Goal: Find specific page/section: Find specific page/section

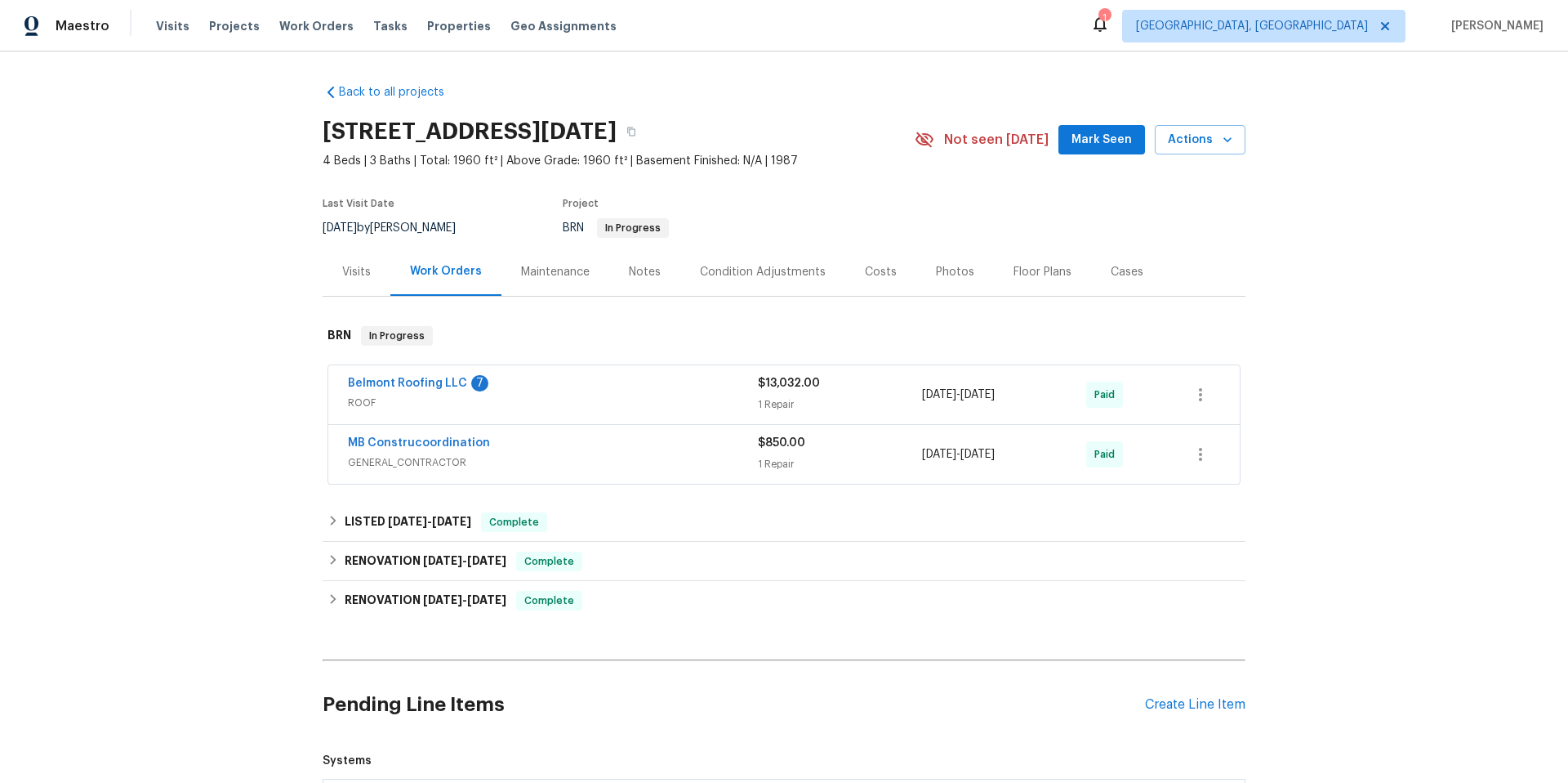
click at [582, 399] on span "ROOF" at bounding box center [552, 402] width 410 height 16
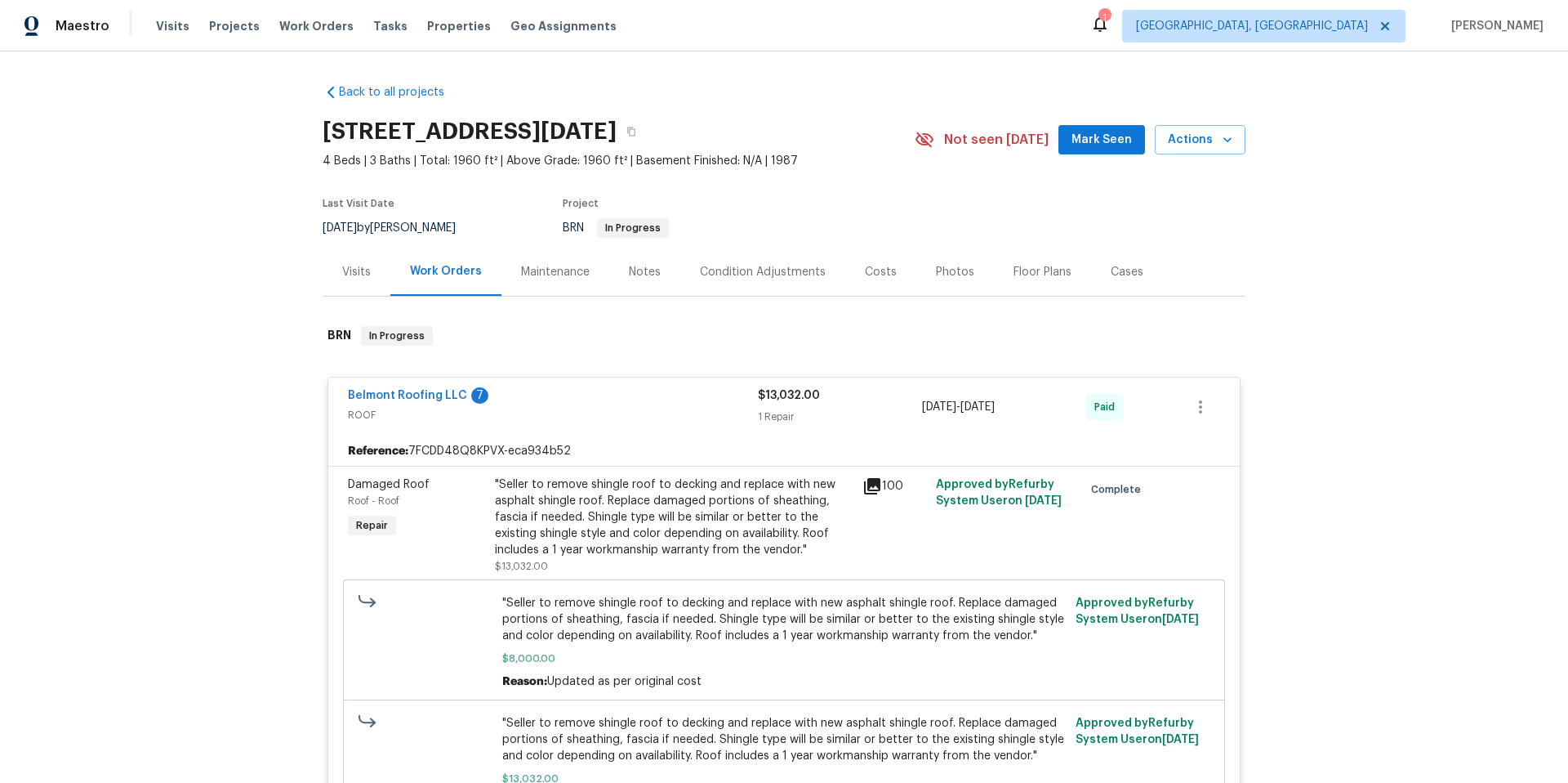
click at [402, 388] on span "Belmont Roofing LLC" at bounding box center [407, 395] width 119 height 16
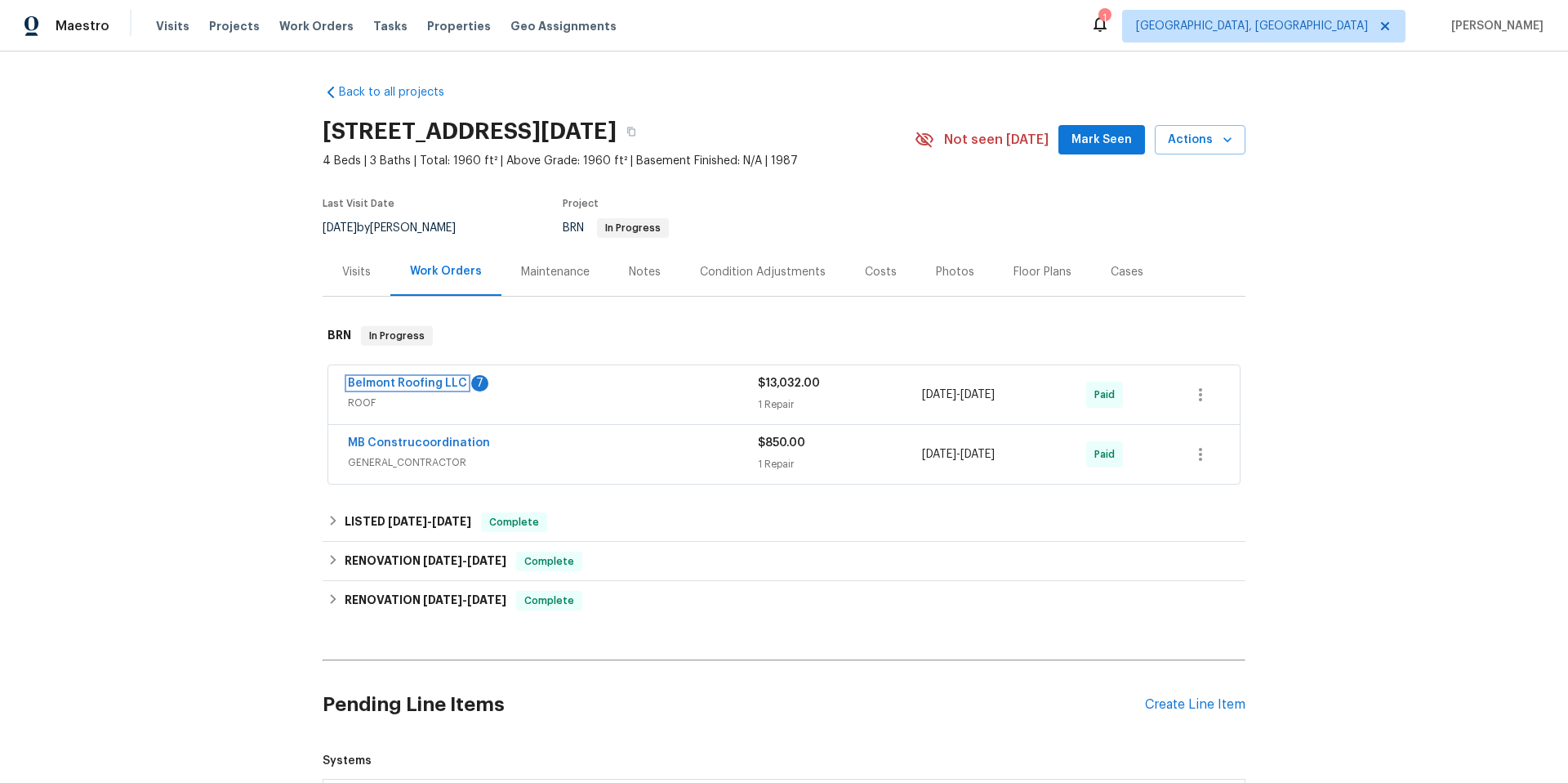
click at [393, 384] on link "Belmont Roofing LLC" at bounding box center [407, 383] width 119 height 11
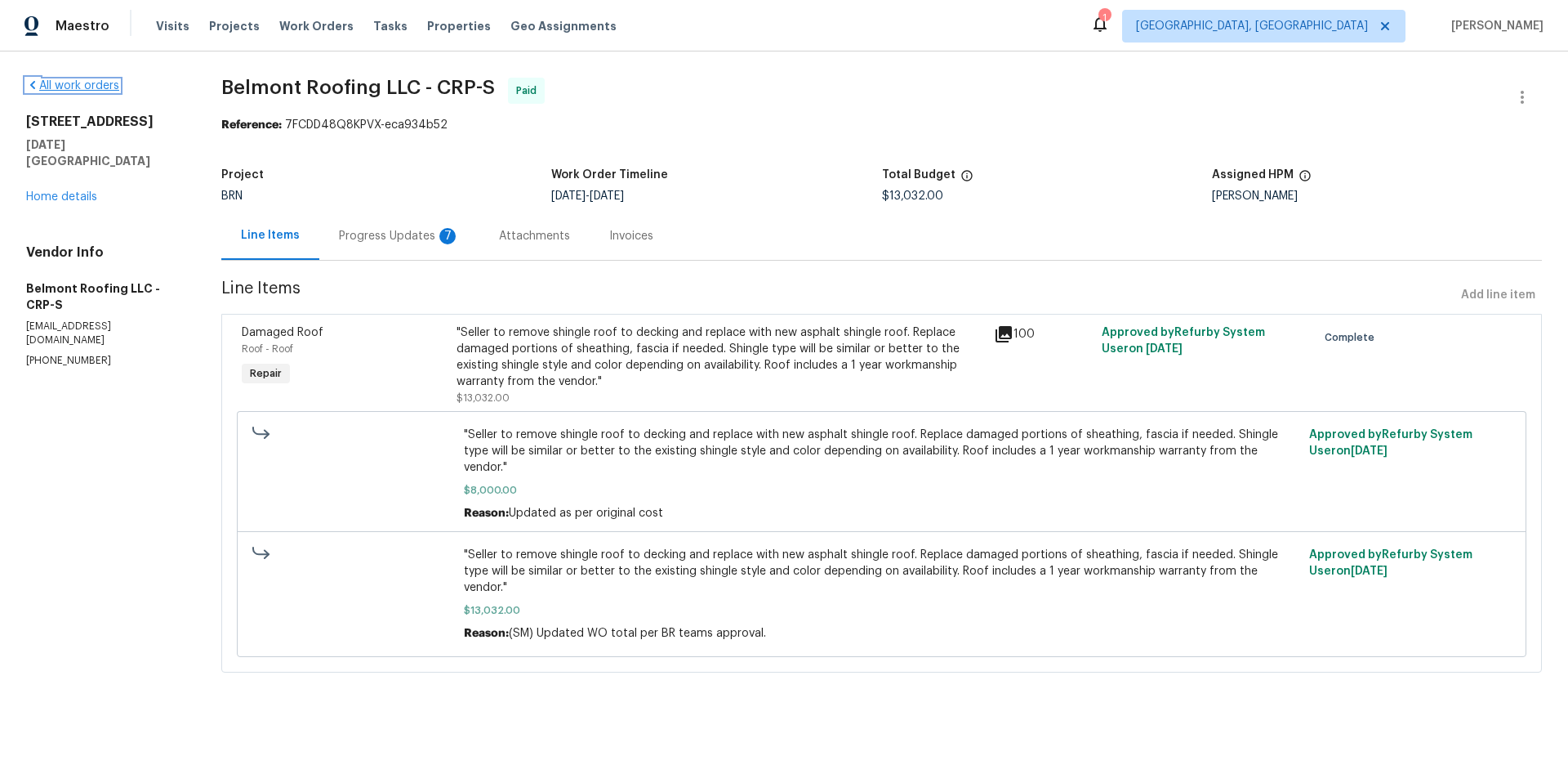
click at [67, 81] on link "All work orders" at bounding box center [72, 85] width 93 height 11
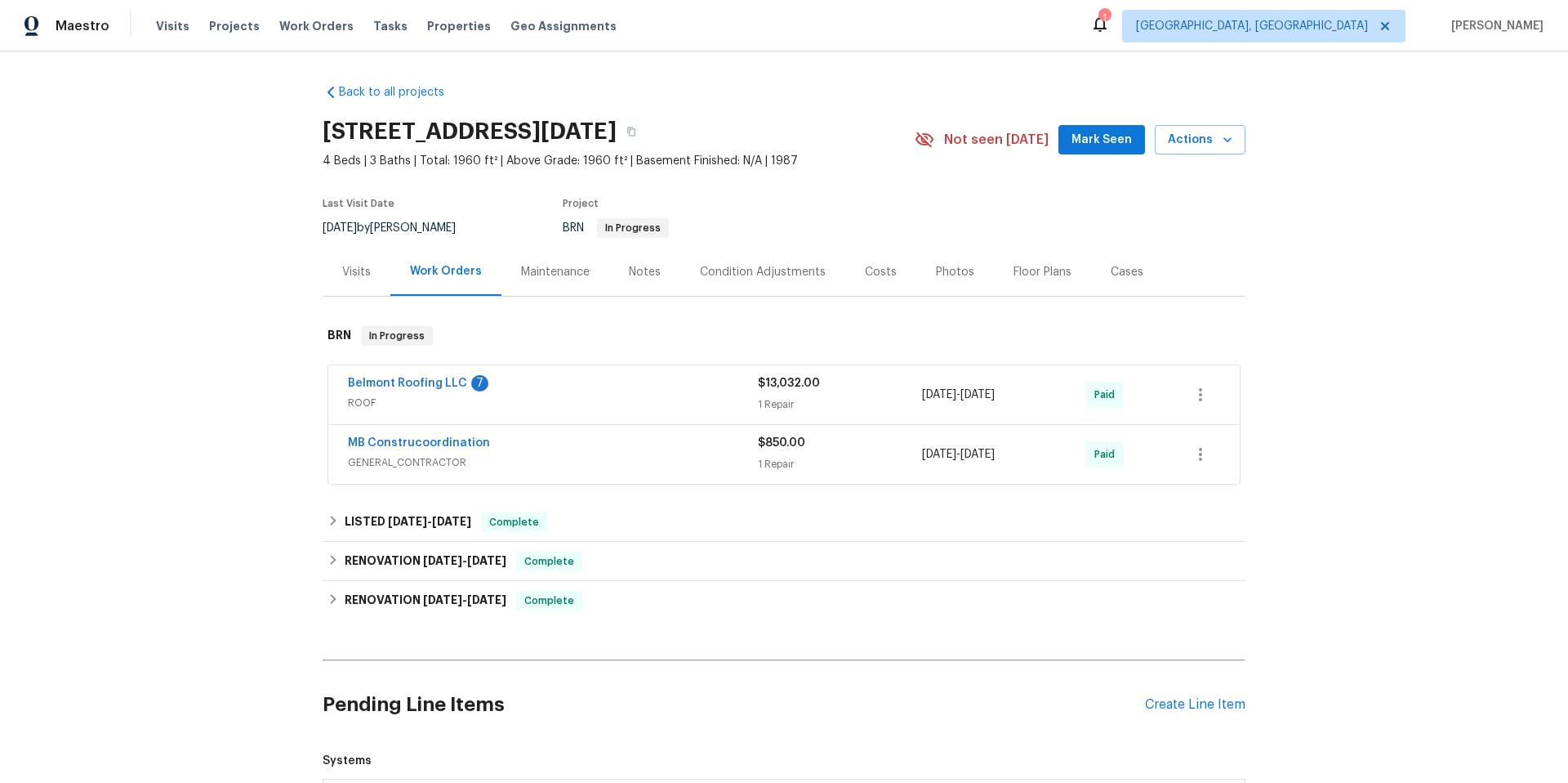
click at [662, 447] on div "MB Construcoordination" at bounding box center [552, 444] width 410 height 20
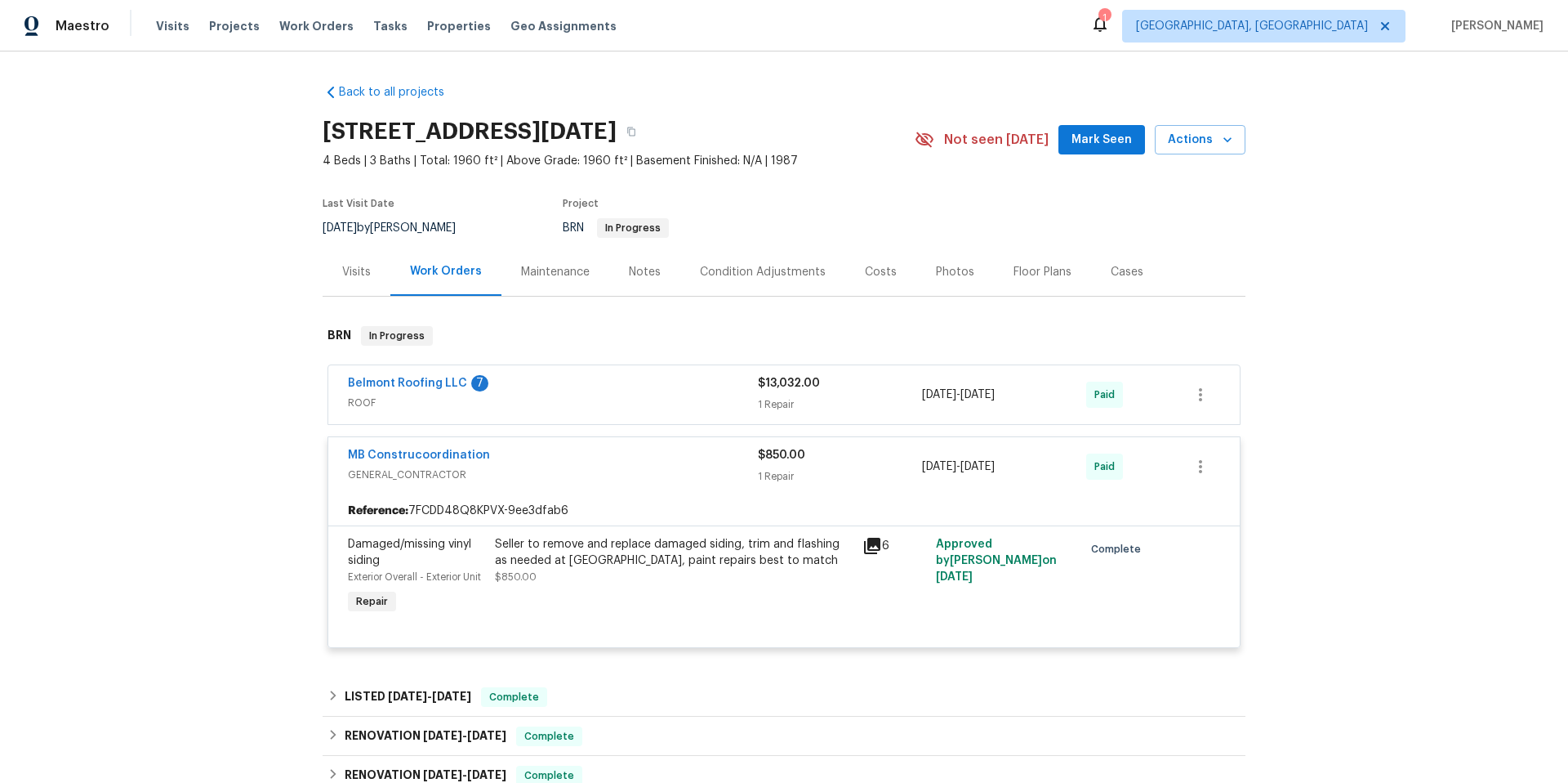
click at [608, 399] on span "ROOF" at bounding box center [552, 402] width 410 height 16
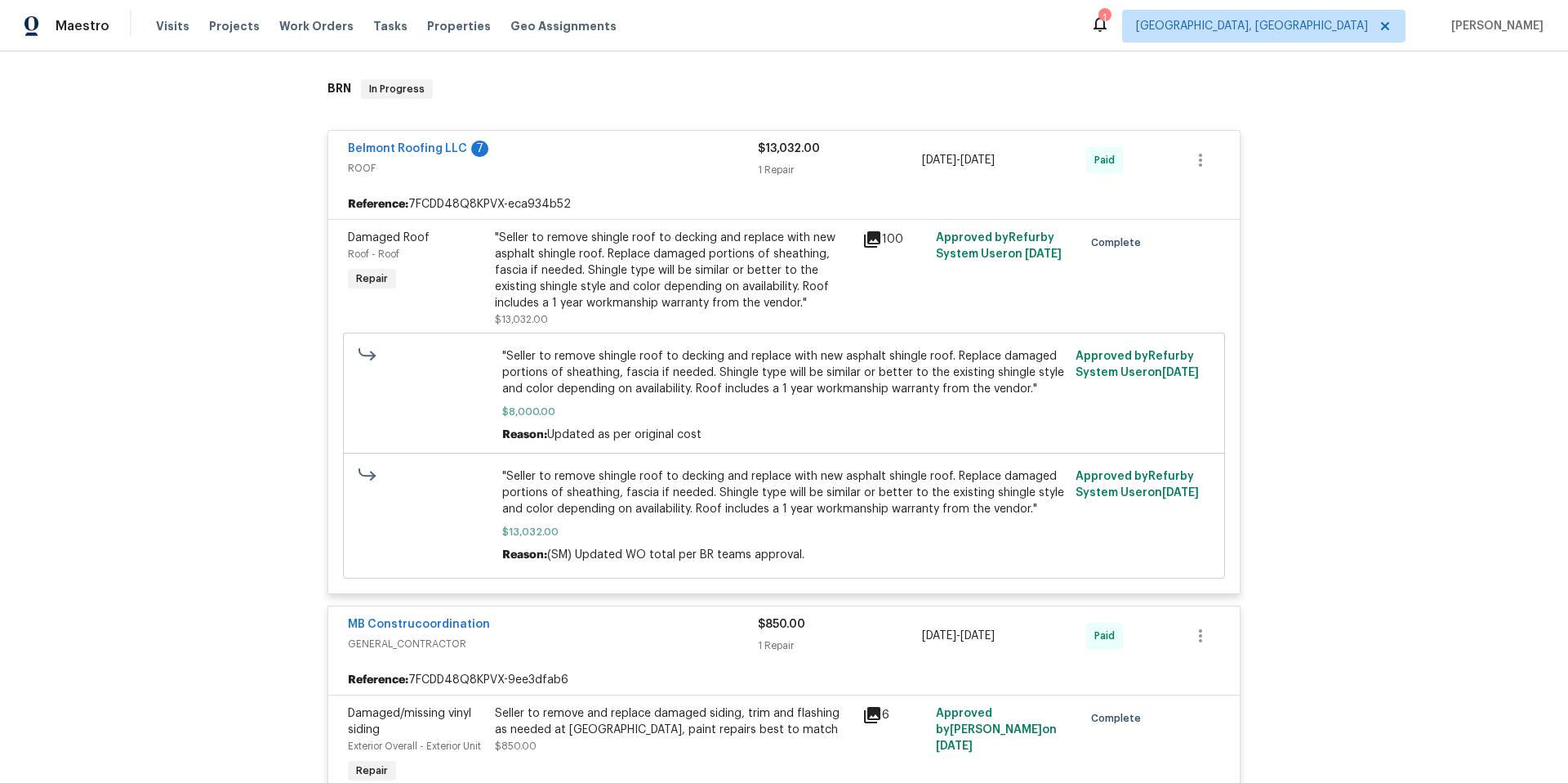
scroll to position [772, 0]
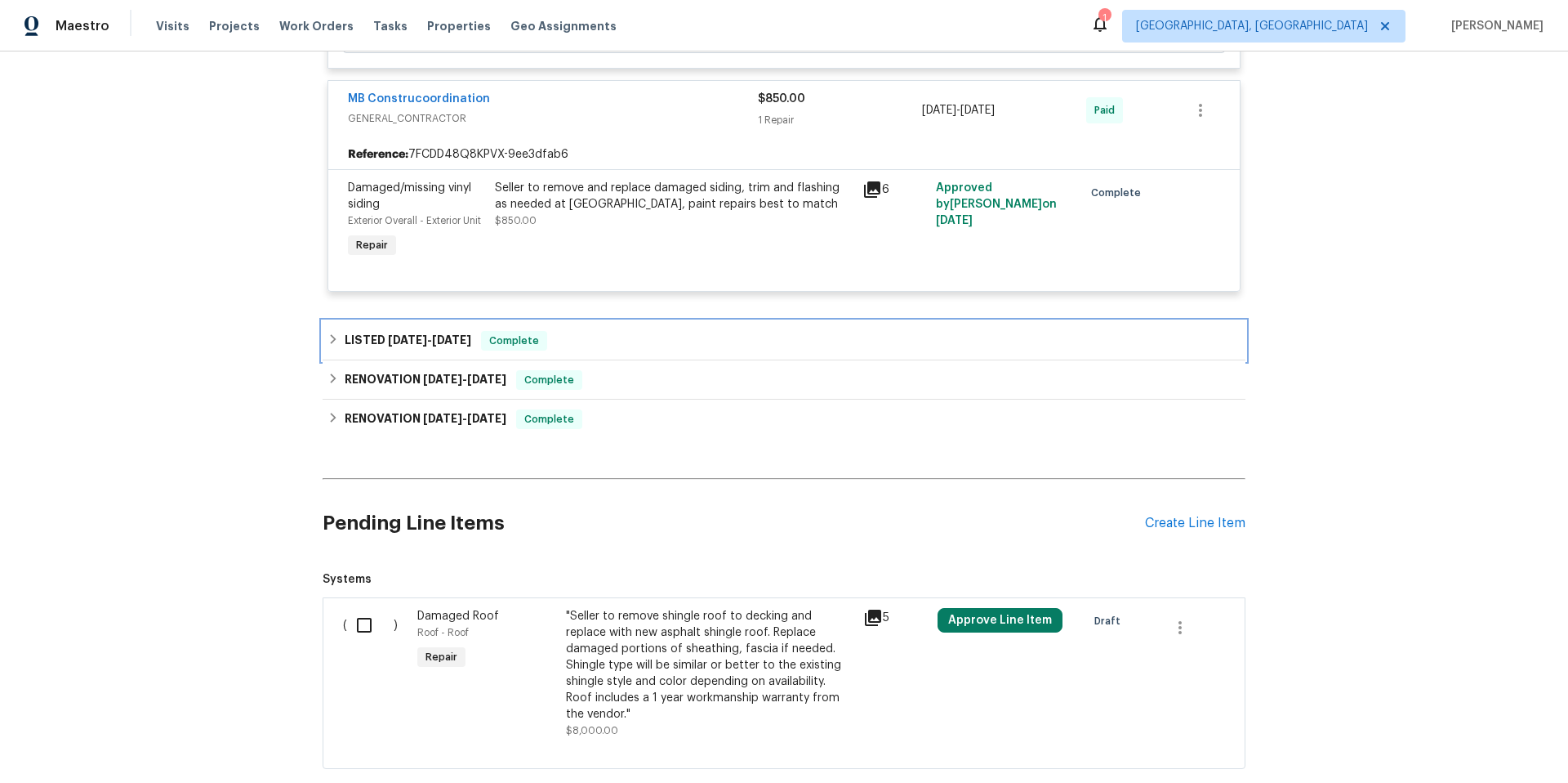
click at [527, 343] on span "Complete" at bounding box center [514, 340] width 63 height 16
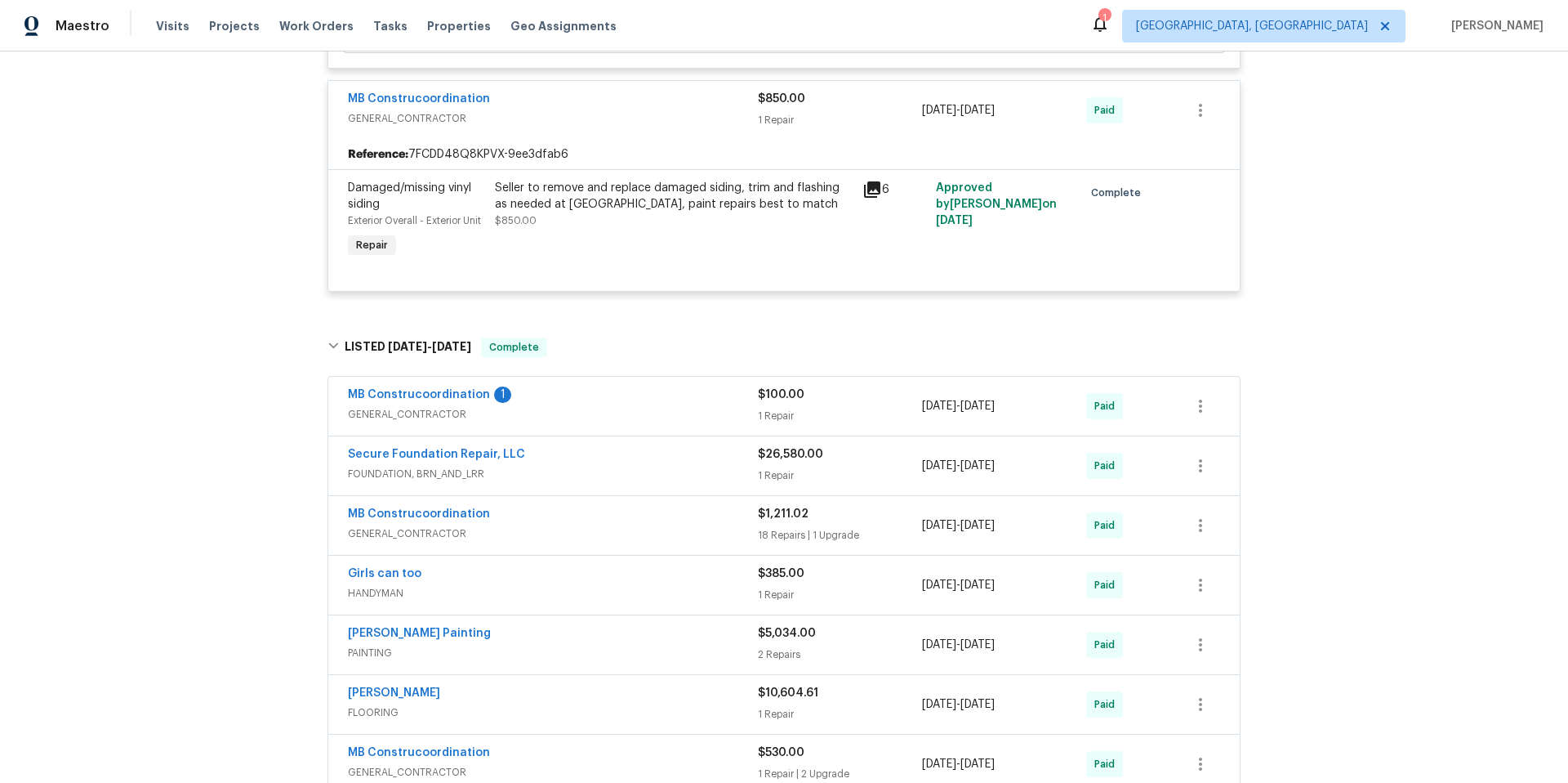
click at [605, 412] on span "GENERAL_CONTRACTOR" at bounding box center [552, 414] width 410 height 16
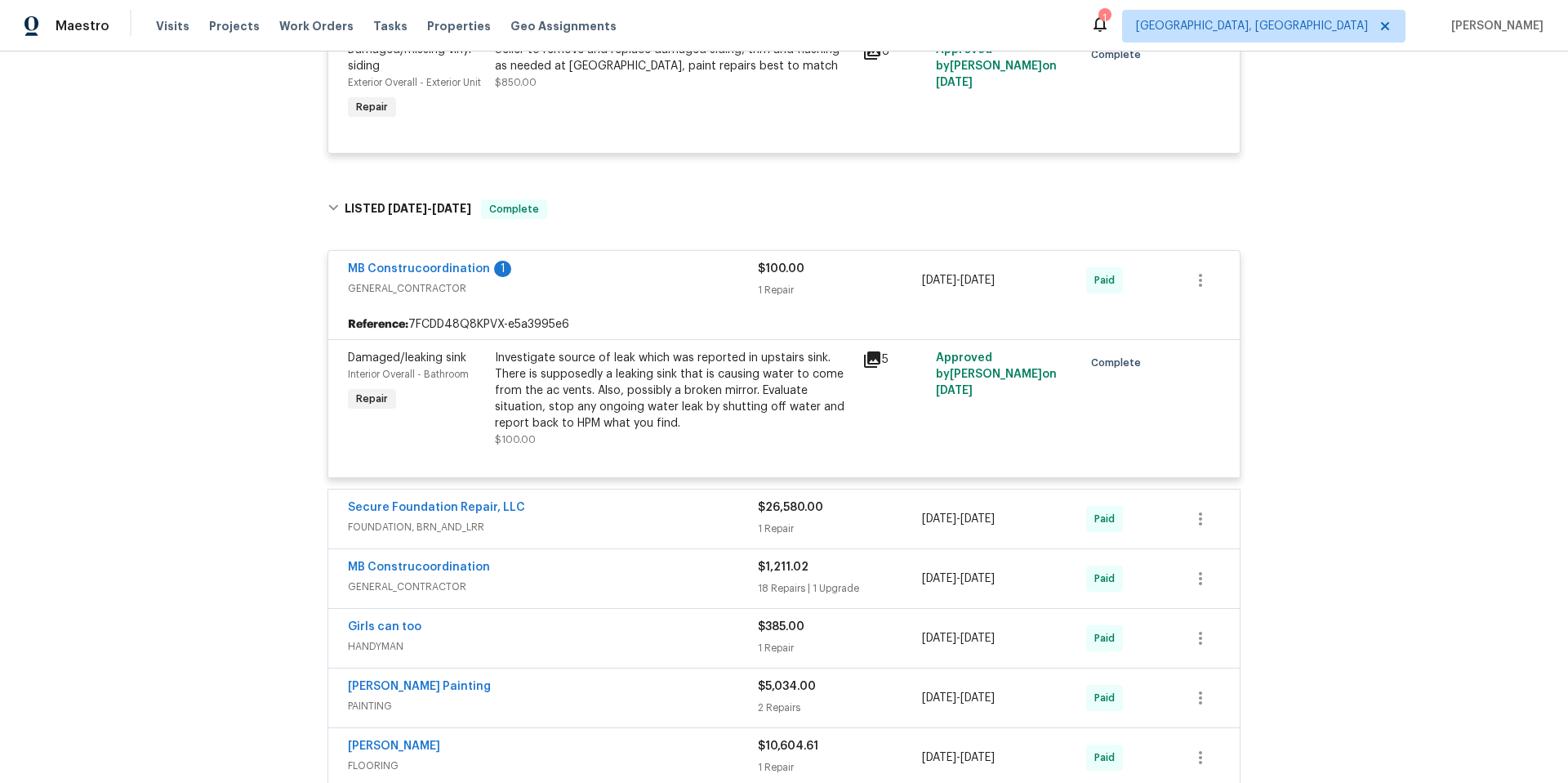
scroll to position [926, 0]
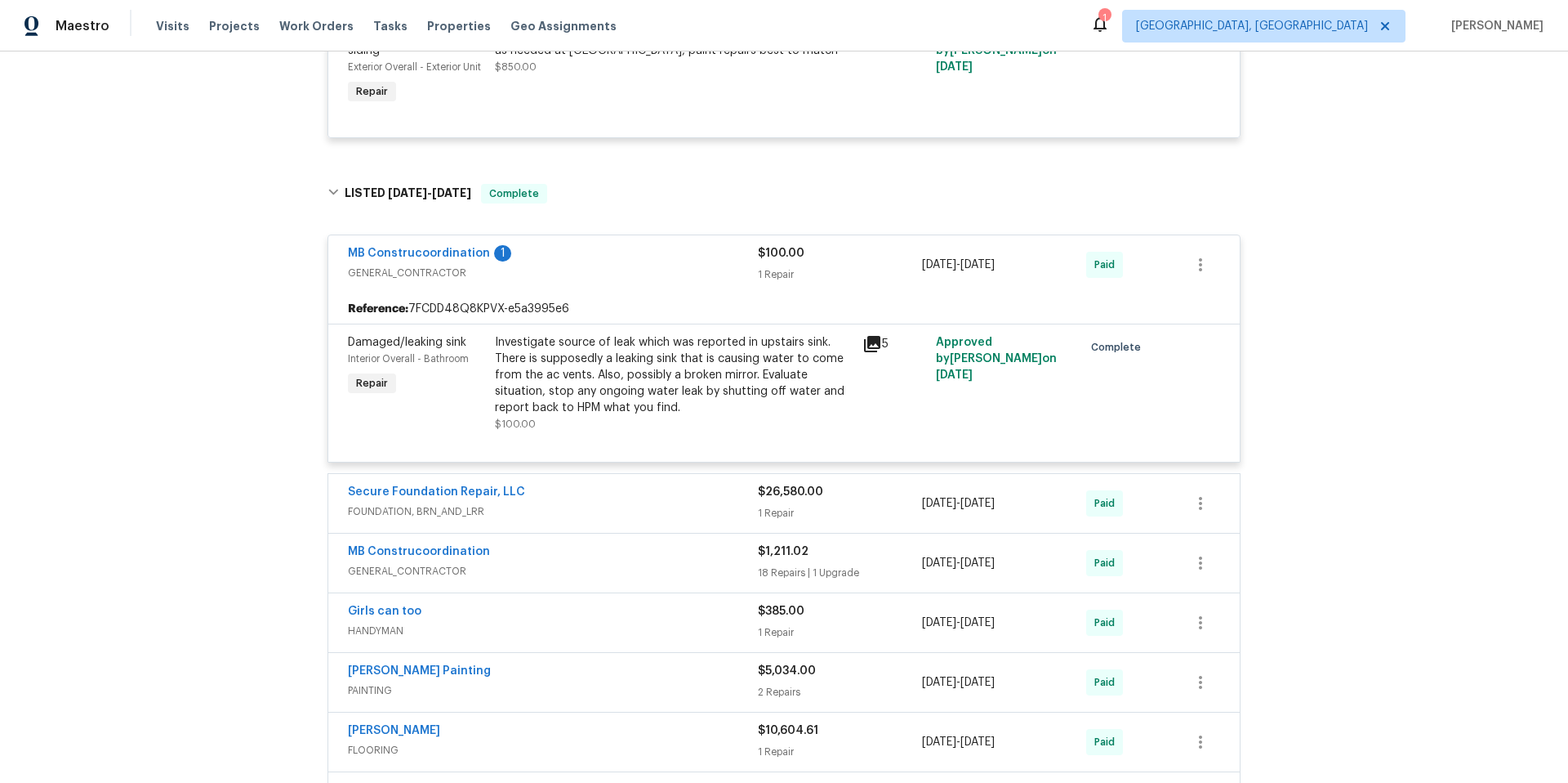
click at [583, 509] on span "FOUNDATION, BRN_AND_LRR" at bounding box center [552, 511] width 410 height 16
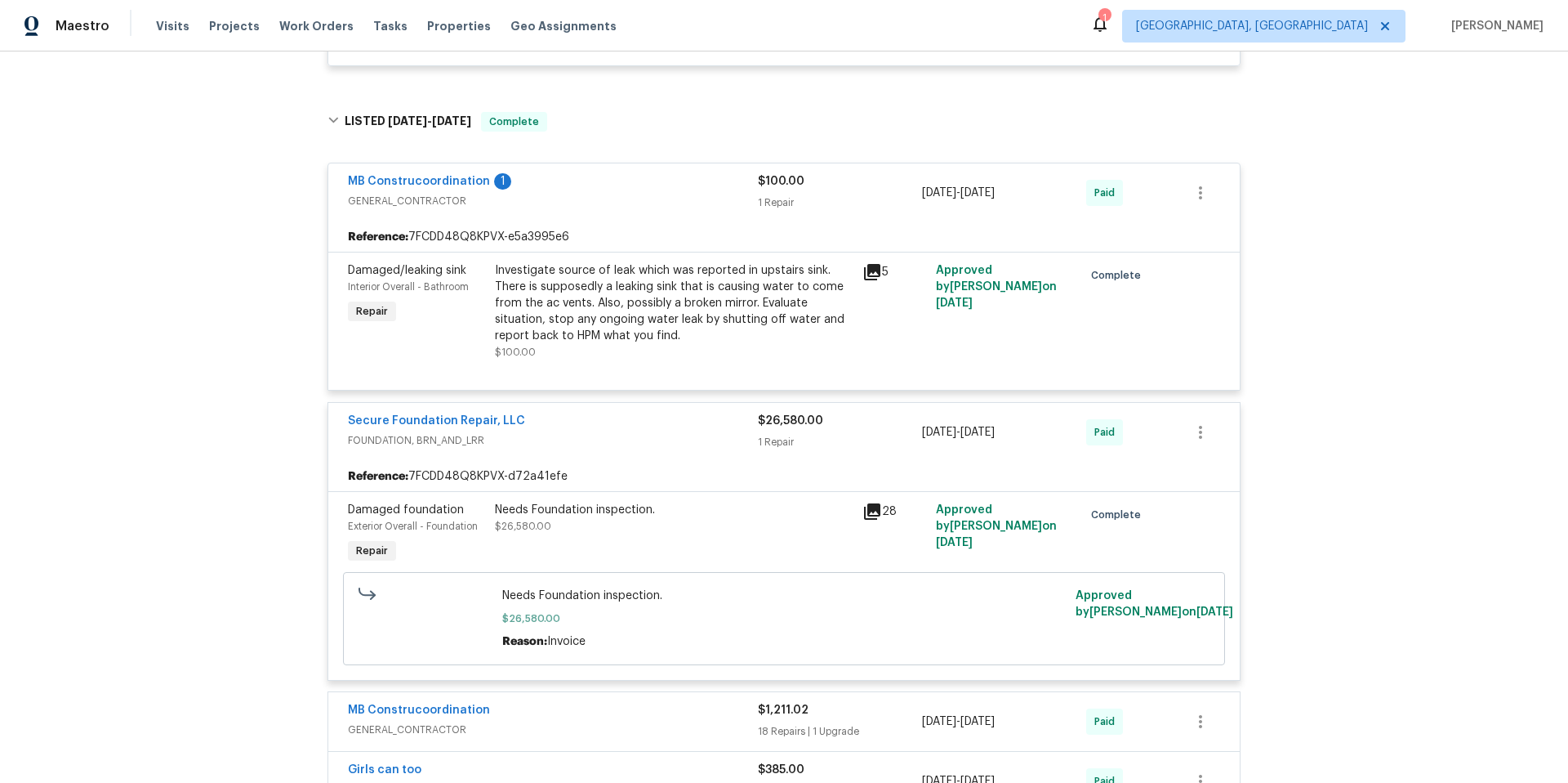
scroll to position [1119, 0]
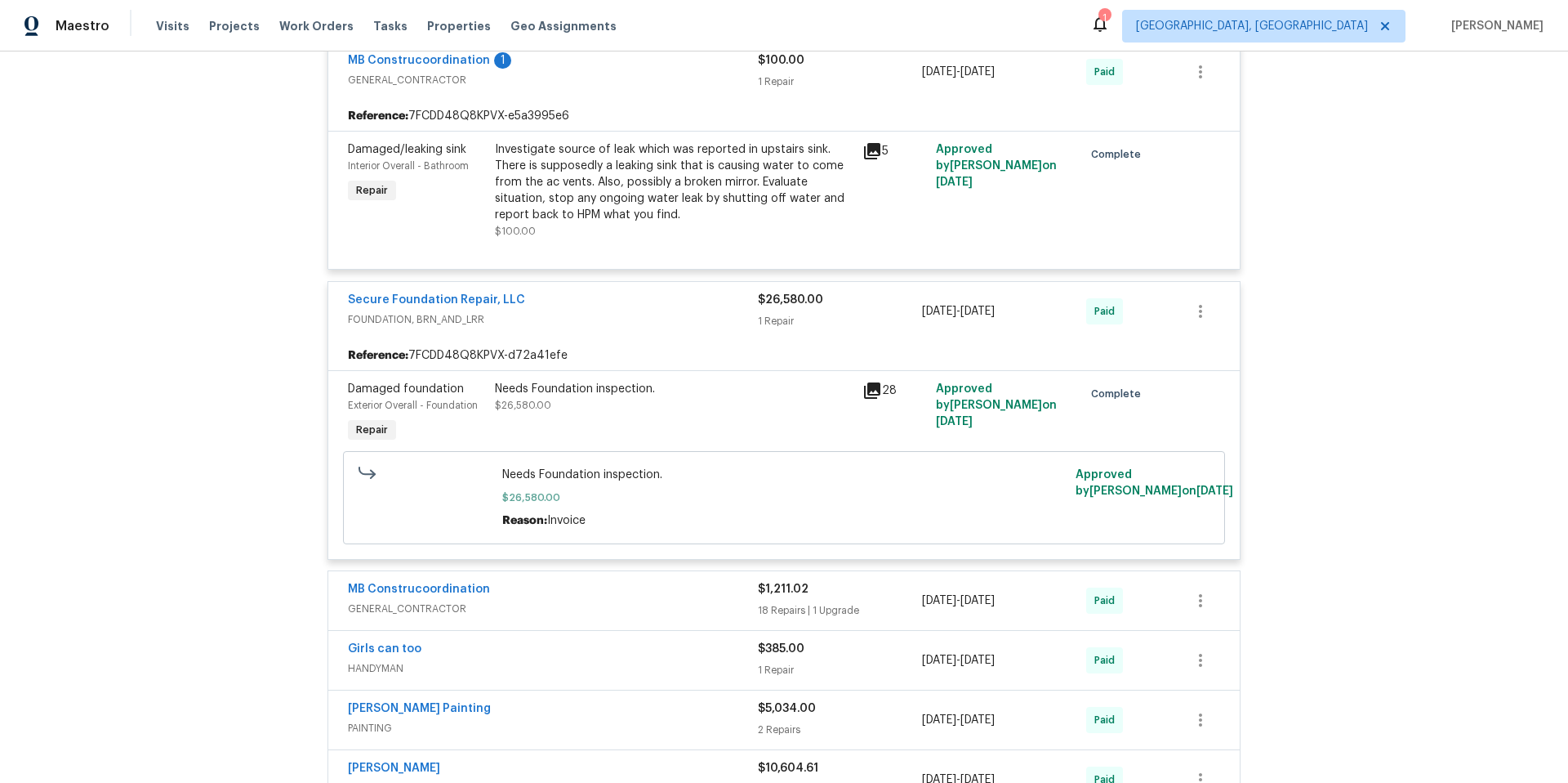
click at [437, 288] on div "Secure Foundation Repair, LLC FOUNDATION, BRN_AND_LRR $26,580.00 1 Repair 2/6/2…" at bounding box center [784, 311] width 911 height 59
click at [434, 297] on link "Secure Foundation Repair, LLC" at bounding box center [436, 300] width 177 height 11
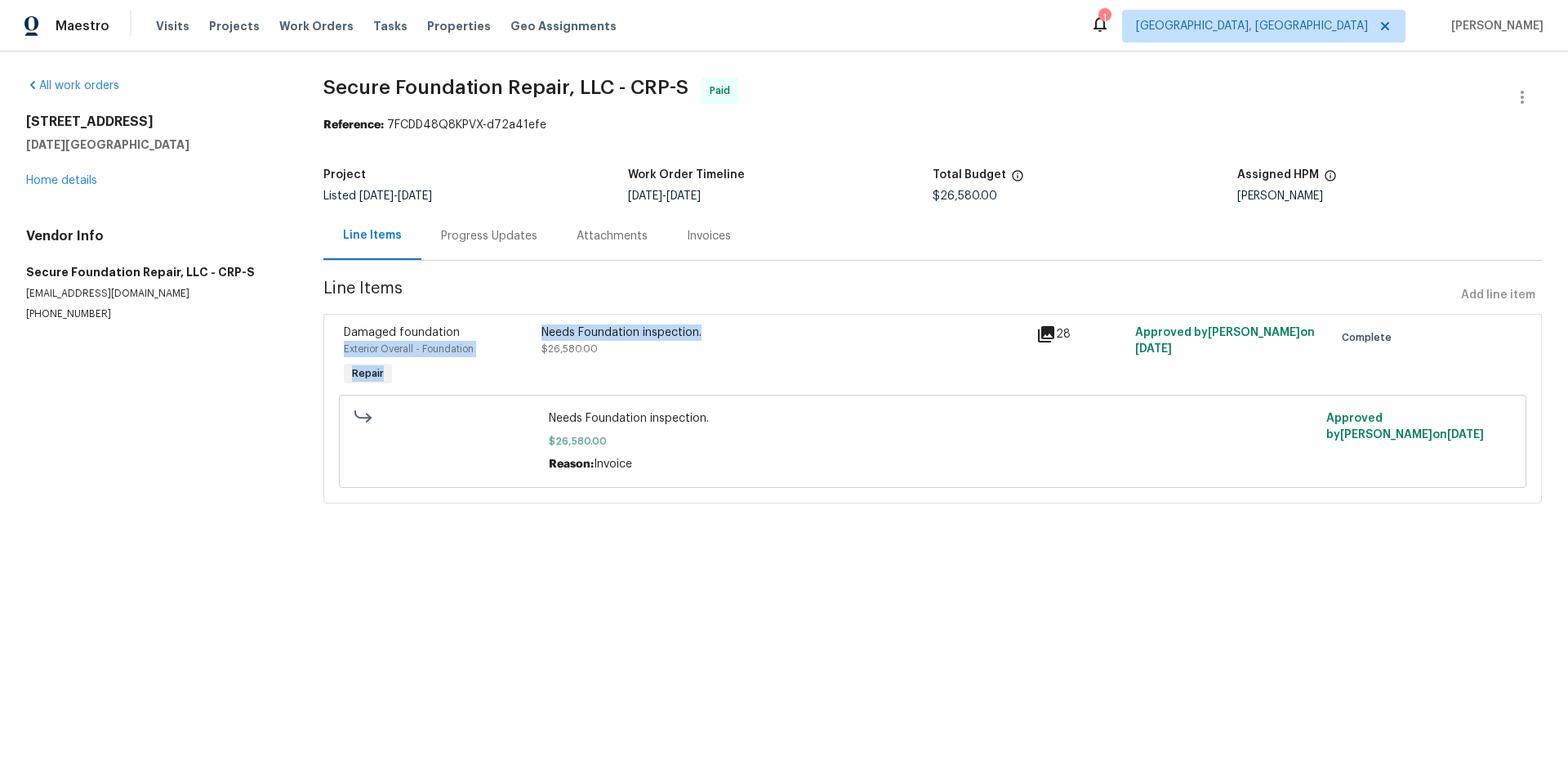
drag, startPoint x: 749, startPoint y: 333, endPoint x: 523, endPoint y: 333, distance: 226.0
click at [523, 332] on div "Damaged foundation Exterior Overall - Foundation Repair Needs Foundation inspec…" at bounding box center [933, 357] width 1187 height 75
click at [744, 333] on div "Needs Foundation inspection." at bounding box center [784, 332] width 485 height 16
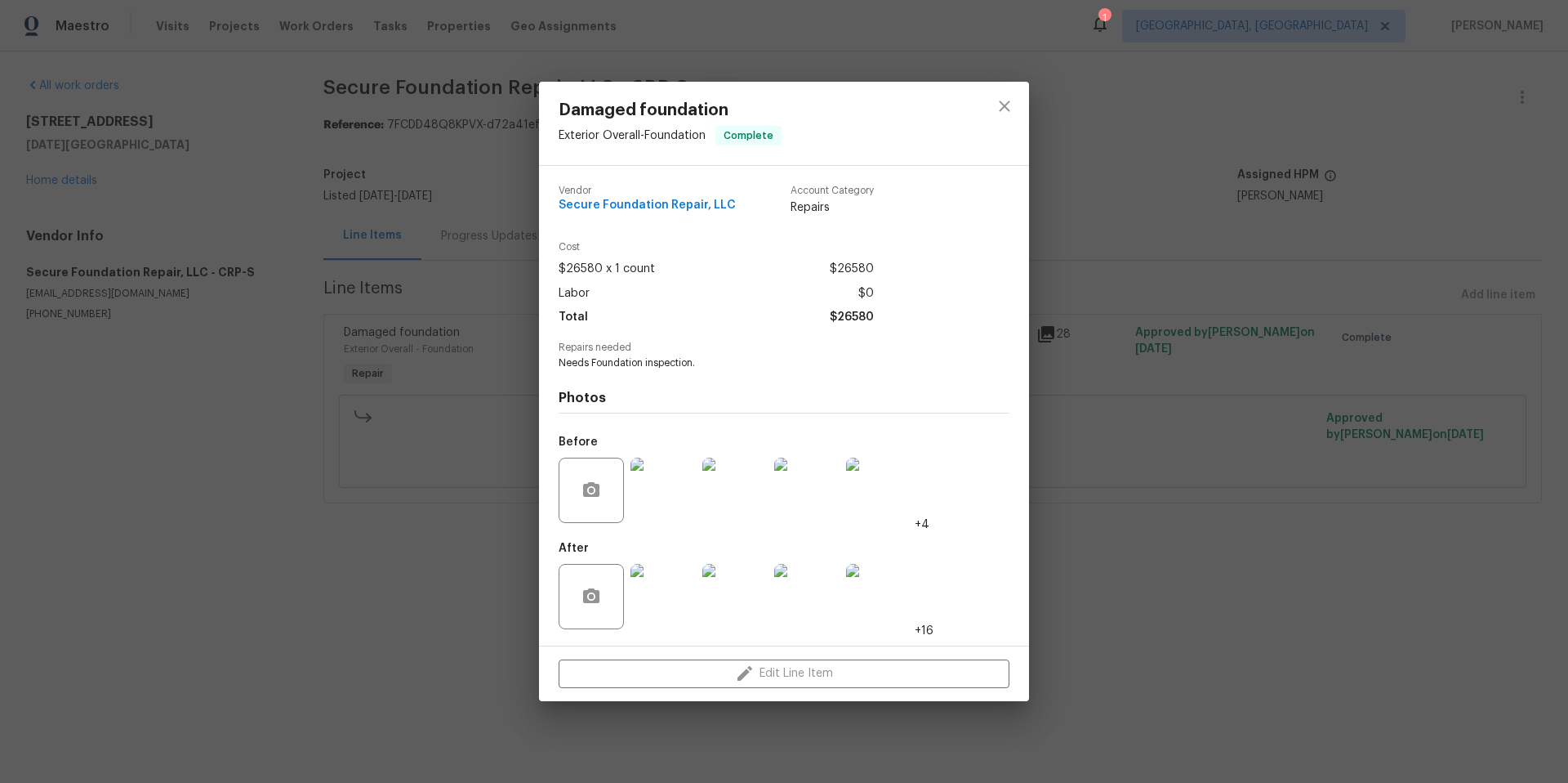
click at [1175, 643] on div "Damaged foundation Exterior Overall - Foundation Complete Vendor Secure Foundat…" at bounding box center [784, 391] width 1568 height 783
